Goal: Information Seeking & Learning: Learn about a topic

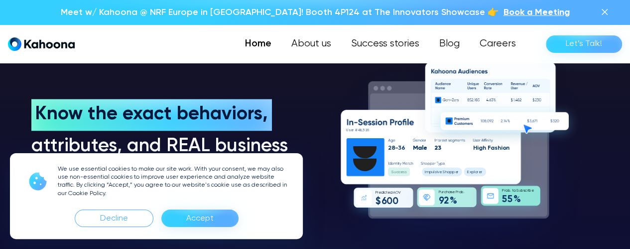
scroll to position [652, 0]
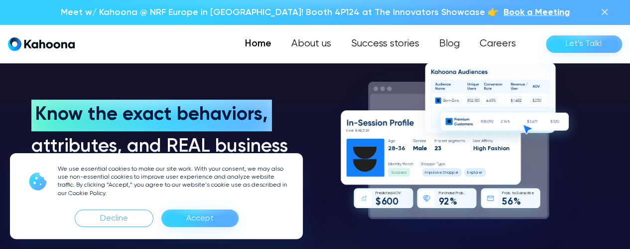
click at [210, 218] on div "Accept" at bounding box center [199, 218] width 27 height 16
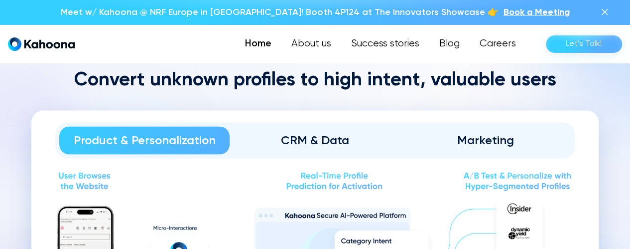
scroll to position [954, 0]
drag, startPoint x: 303, startPoint y: 137, endPoint x: 305, endPoint y: 132, distance: 5.4
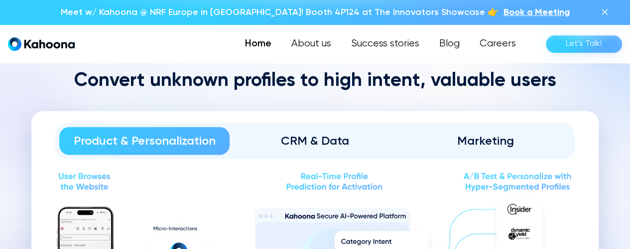
click at [303, 137] on div "CRM & Data" at bounding box center [315, 141] width 142 height 16
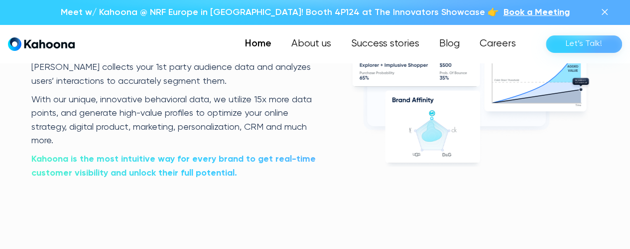
scroll to position [1857, 0]
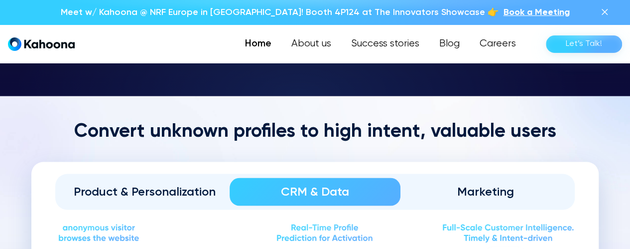
click at [516, 189] on div "Marketing" at bounding box center [485, 191] width 142 height 16
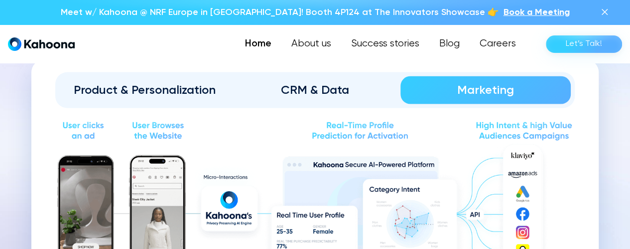
scroll to position [1004, 0]
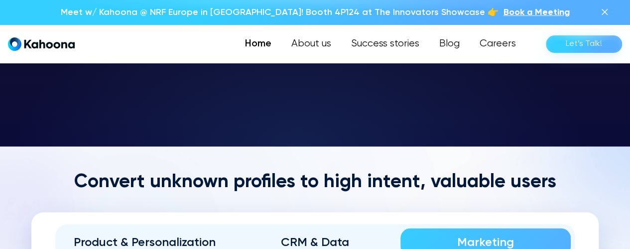
click at [184, 234] on div "Product & Personalization" at bounding box center [144, 242] width 142 height 16
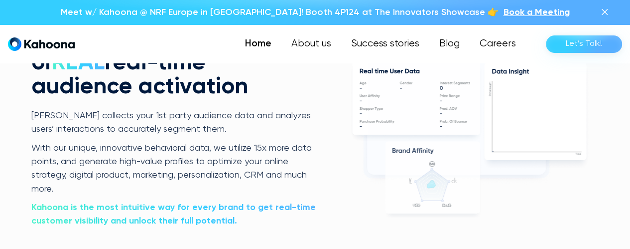
scroll to position [1857, 0]
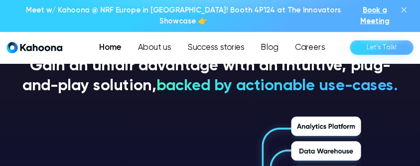
scroll to position [1335, 0]
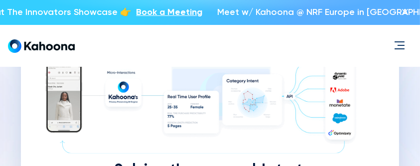
click at [267, 127] on img at bounding box center [210, 98] width 330 height 97
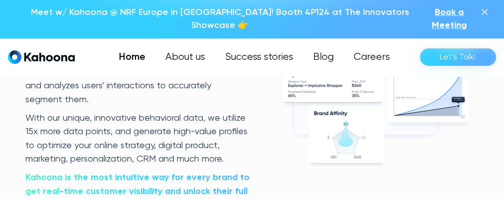
scroll to position [1794, 0]
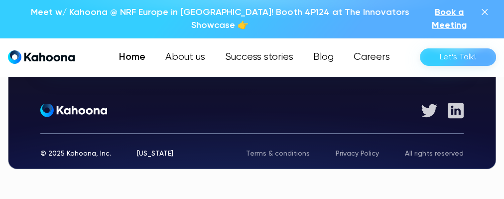
drag, startPoint x: 267, startPoint y: 146, endPoint x: 229, endPoint y: 146, distance: 38.3
click at [229, 146] on div "© 2025 Kahoona, Inc. [US_STATE] Terms & conditions Privacy Policy All rights re…" at bounding box center [251, 144] width 423 height 23
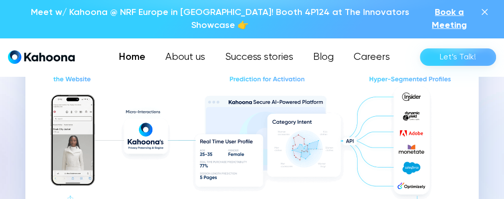
scroll to position [1042, 0]
